Goal: Book appointment/travel/reservation

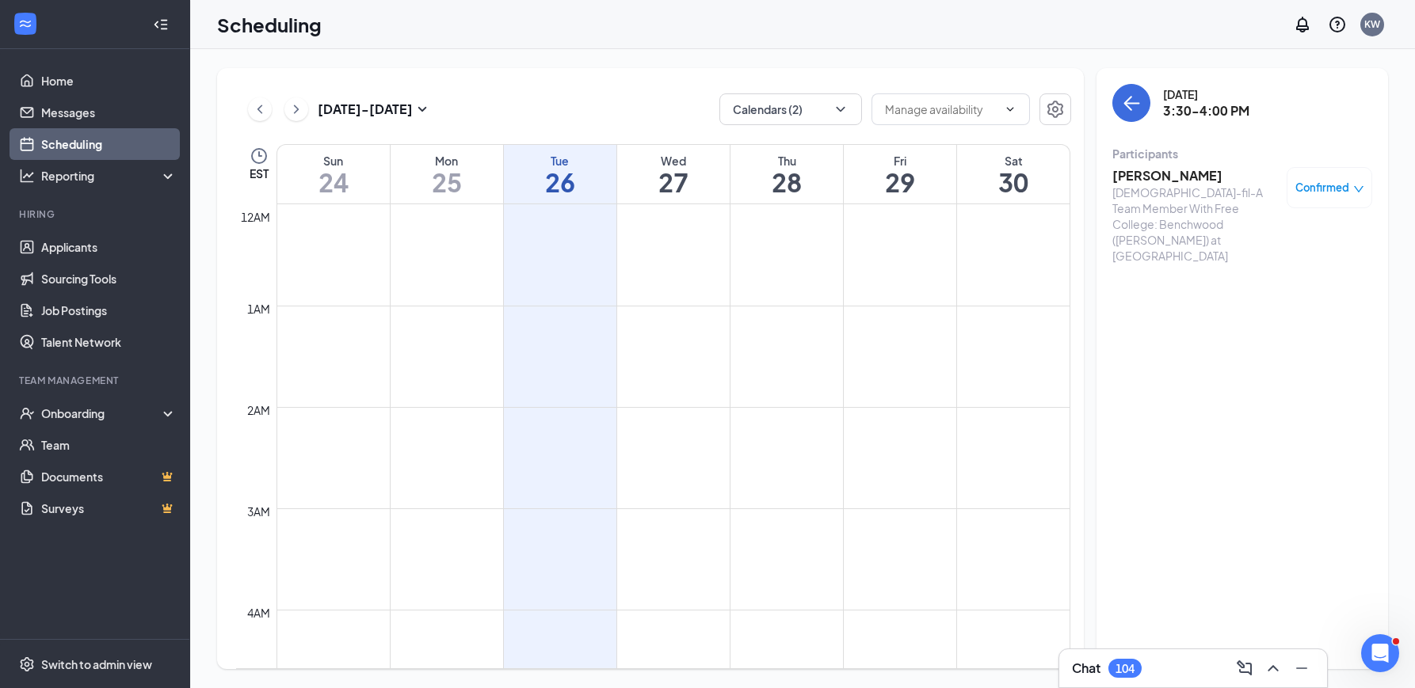
scroll to position [1371, 0]
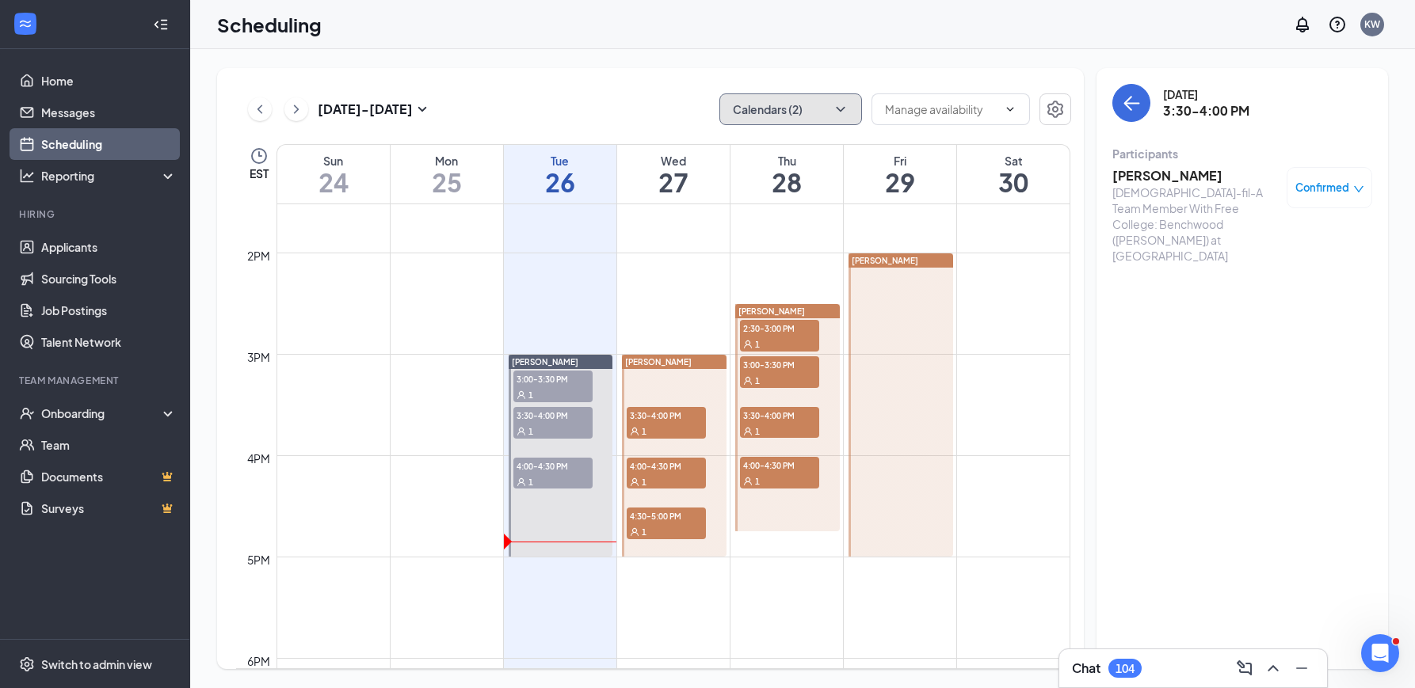
click at [820, 96] on button "Calendars (2)" at bounding box center [790, 109] width 143 height 32
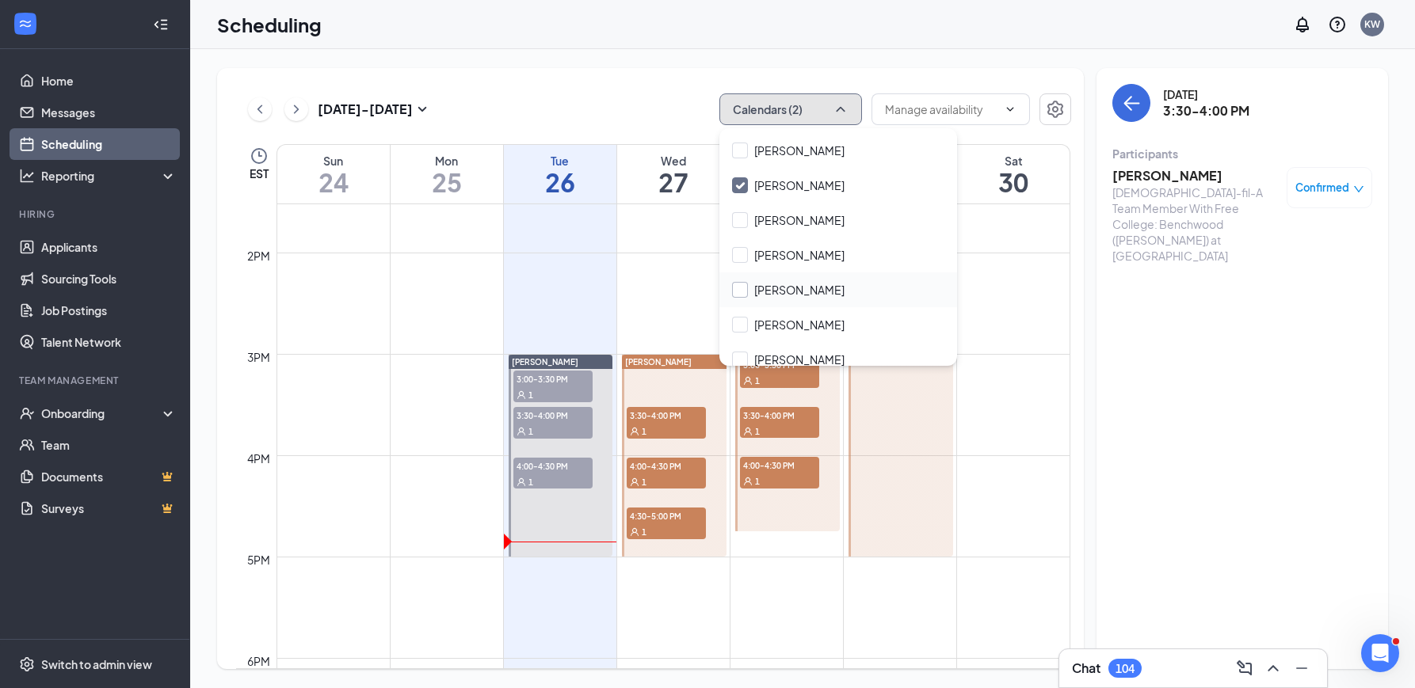
scroll to position [170, 0]
click at [810, 283] on input "[PERSON_NAME]" at bounding box center [788, 289] width 112 height 16
checkbox input "true"
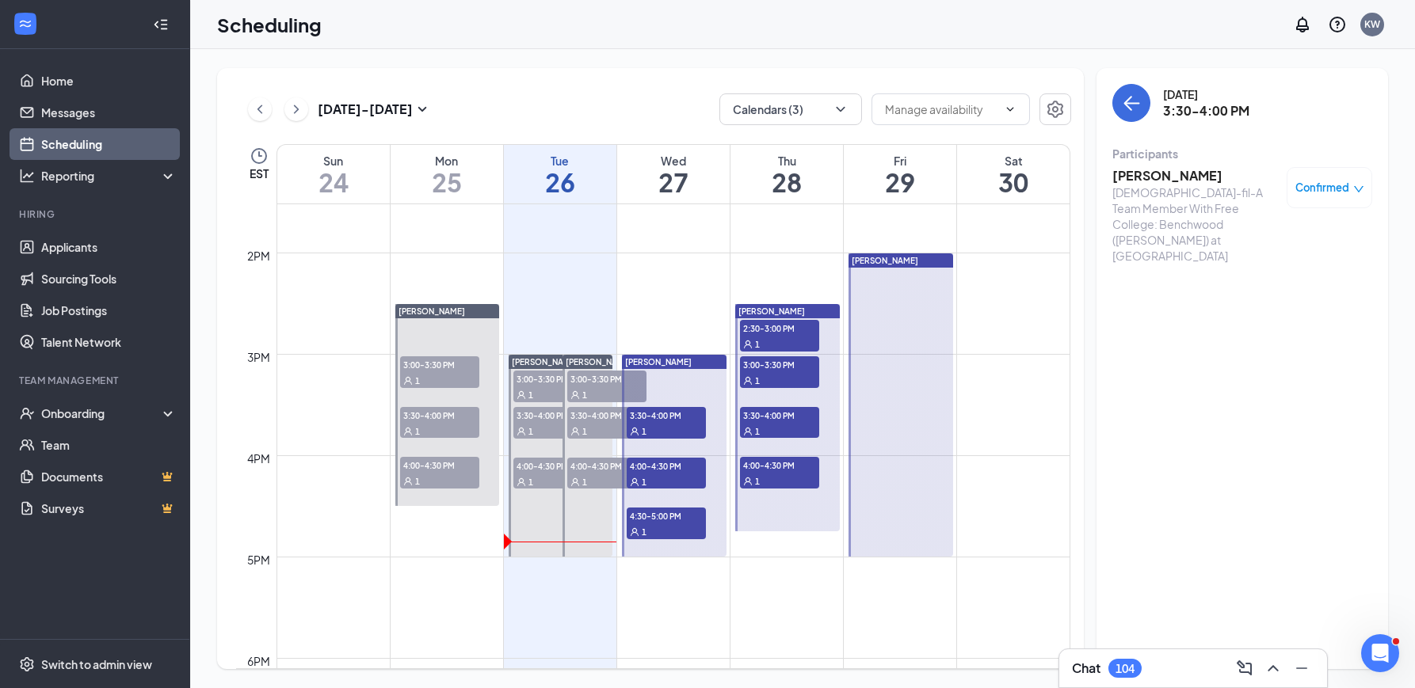
click at [642, 55] on div "[DATE] - [DATE] Calendars (3) EST Sun 24 Mon 25 Tue 26 Wed 27 Thu 28 Fri 29 Sat…" at bounding box center [802, 368] width 1225 height 639
click at [694, 423] on div "1" at bounding box center [666, 431] width 79 height 16
click at [679, 481] on div "1" at bounding box center [666, 482] width 79 height 16
click at [681, 516] on span "4:30-5:00 PM" at bounding box center [666, 516] width 79 height 16
click at [792, 335] on div "2:30-3:00 PM 1" at bounding box center [779, 336] width 79 height 32
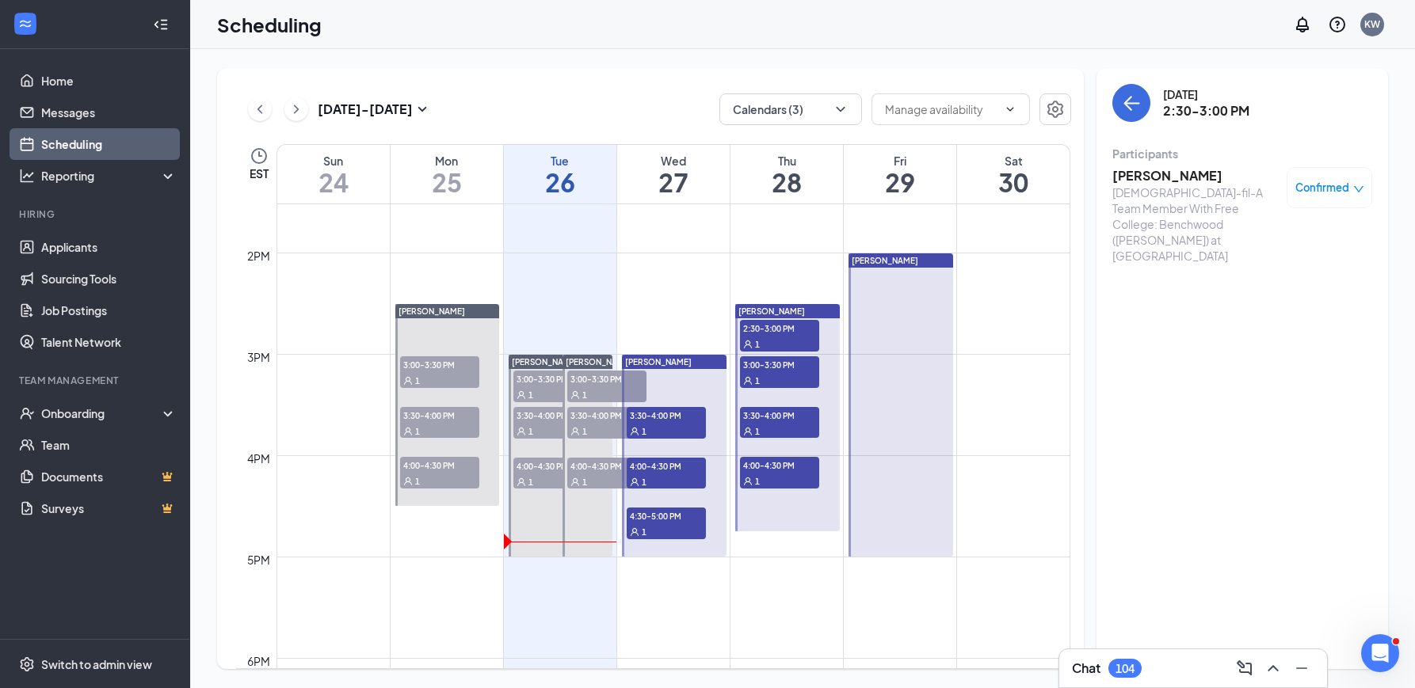
click at [795, 360] on span "3:00-3:30 PM" at bounding box center [779, 365] width 79 height 16
click at [792, 416] on span "3:30-4:00 PM" at bounding box center [779, 415] width 79 height 16
click at [790, 474] on div "1" at bounding box center [779, 481] width 79 height 16
click at [797, 381] on div "1" at bounding box center [779, 380] width 79 height 16
click at [798, 416] on span "3:30-4:00 PM" at bounding box center [779, 415] width 79 height 16
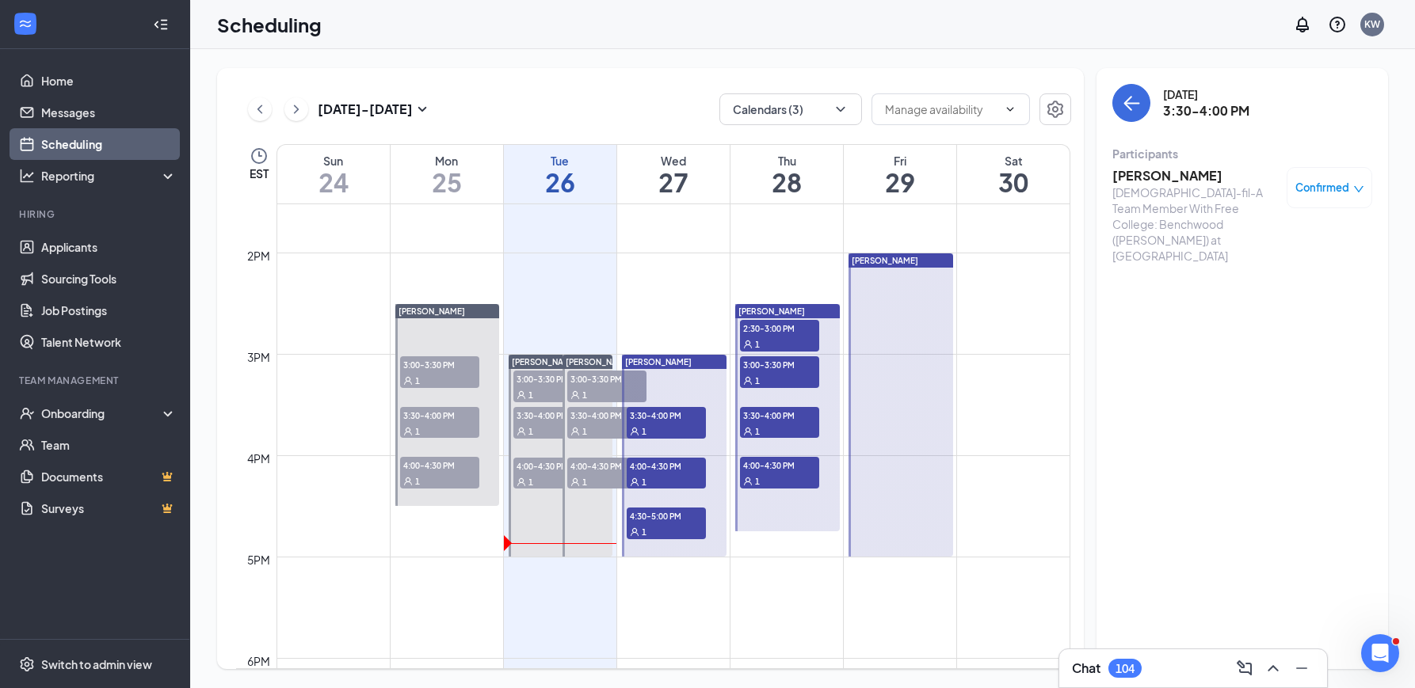
click at [796, 336] on div "1" at bounding box center [779, 344] width 79 height 16
click at [799, 377] on div "1" at bounding box center [779, 380] width 79 height 16
click at [795, 333] on span "2:30-3:00 PM" at bounding box center [779, 328] width 79 height 16
click at [100, 244] on link "Applicants" at bounding box center [108, 247] width 135 height 32
